Goal: Information Seeking & Learning: Check status

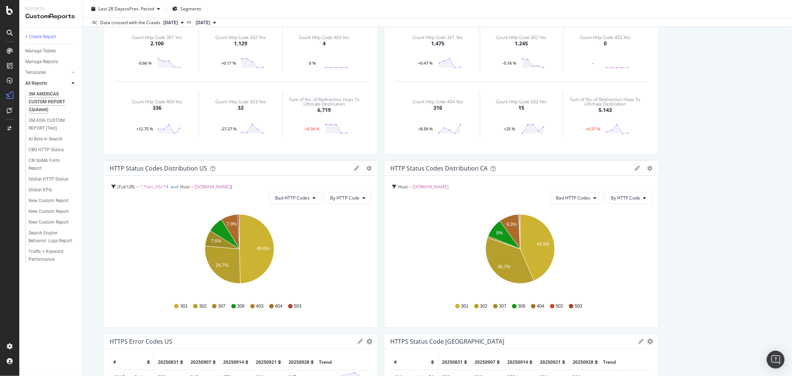
scroll to position [114, 0]
